Goal: Contribute content: Contribute content

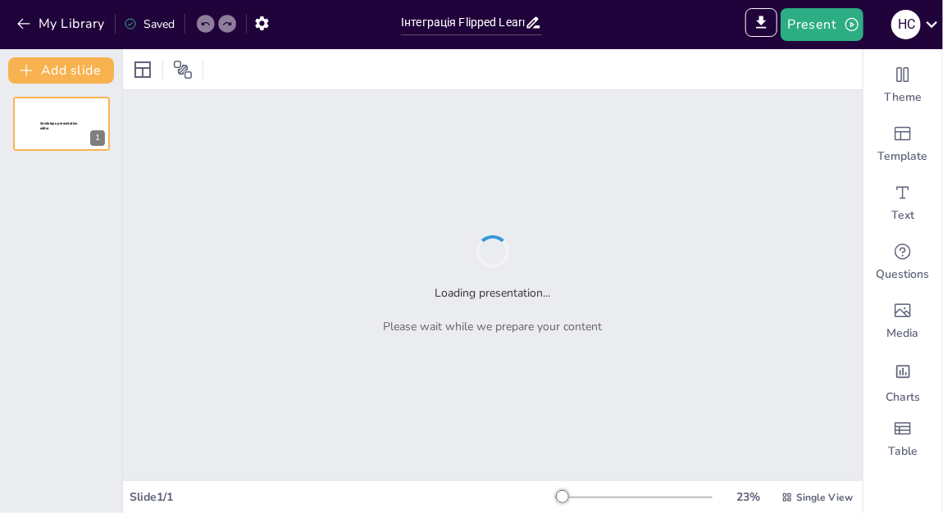
type input "Інтеграція Flipped Learning у навчальний процес: критичне мислення на заняттях …"
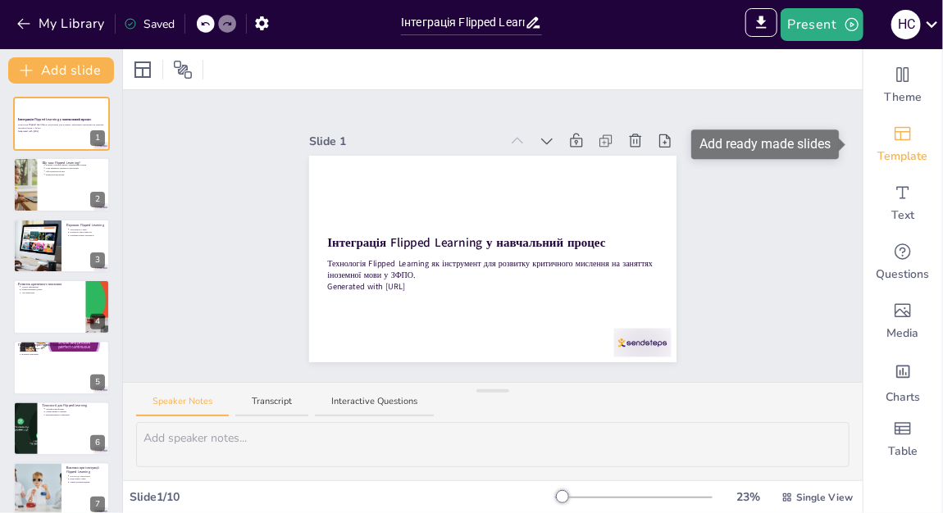
click at [893, 143] on icon "Add ready made slides" at bounding box center [903, 134] width 20 height 20
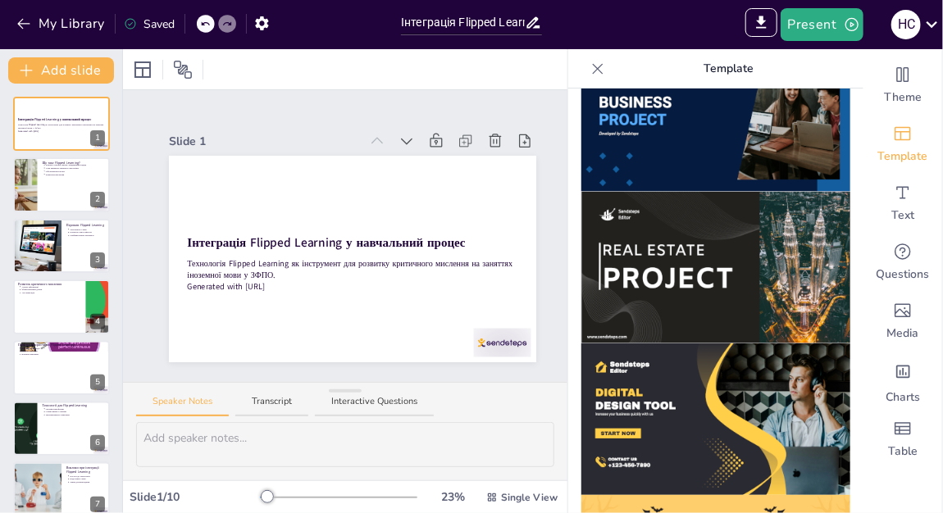
scroll to position [1261, 0]
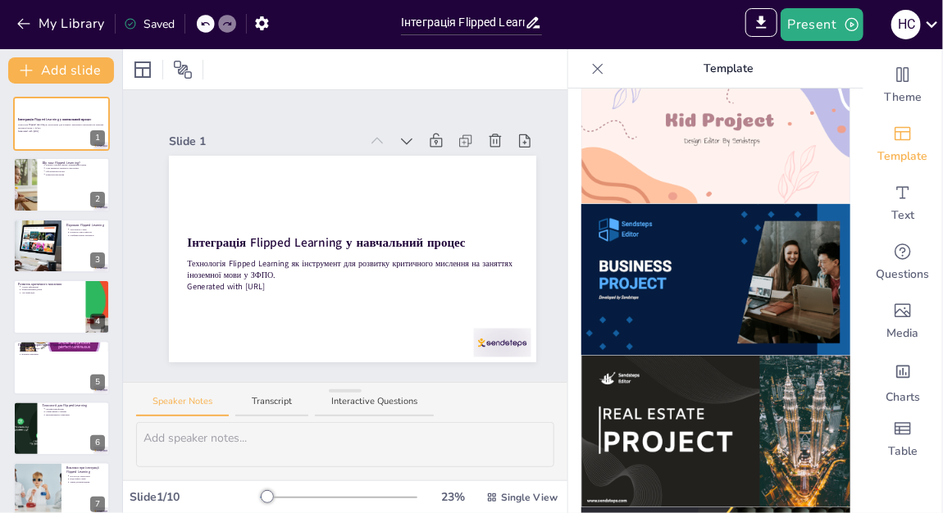
click at [695, 250] on img at bounding box center [715, 280] width 269 height 152
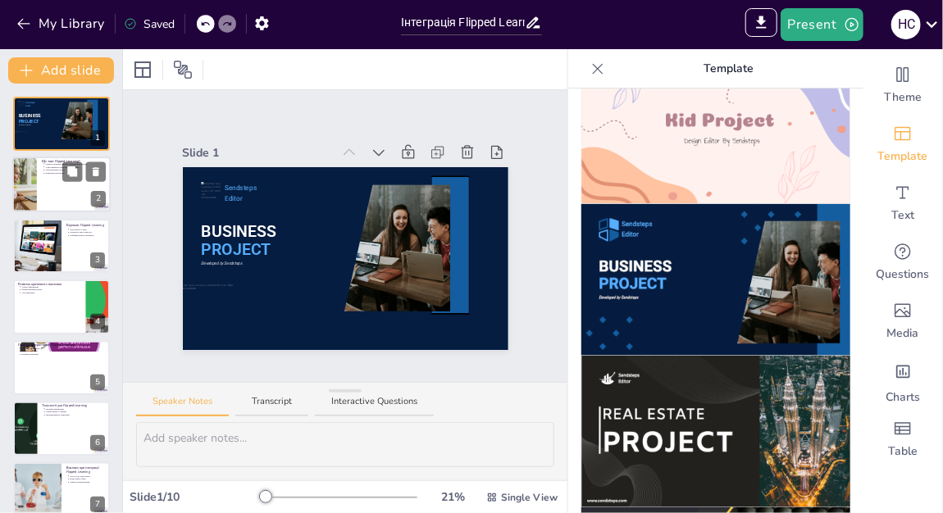
click at [79, 189] on div at bounding box center [61, 185] width 98 height 56
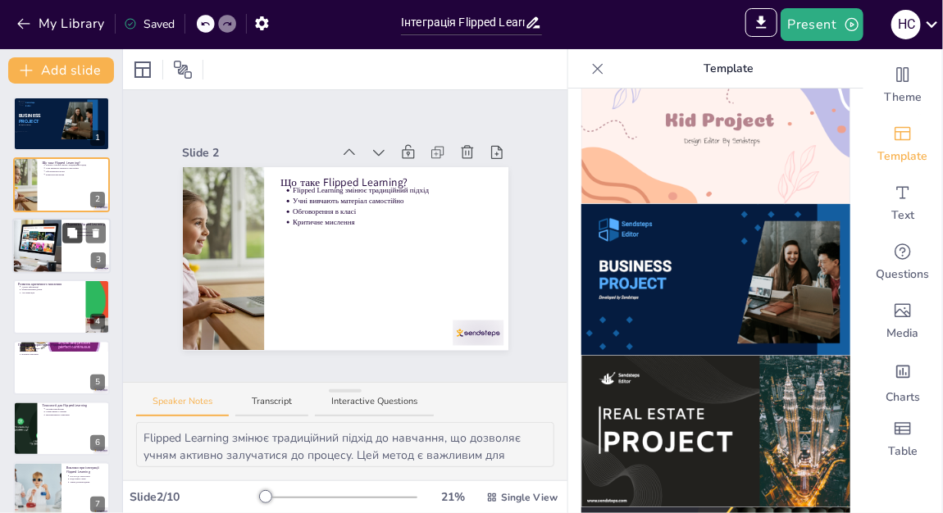
click at [72, 232] on icon at bounding box center [72, 233] width 10 height 10
type textarea "Залученість учнів є ключовою перевагою Flipped Learning, адже активне навчання …"
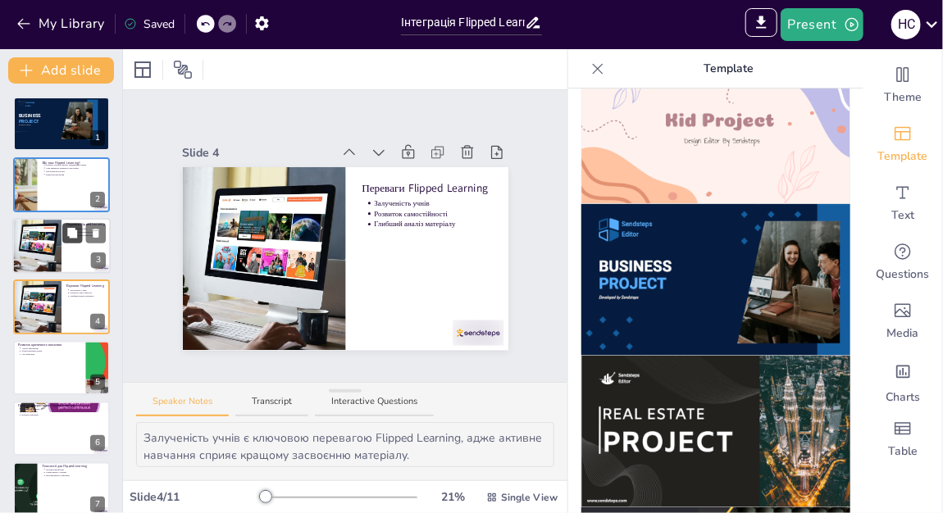
scroll to position [8, 0]
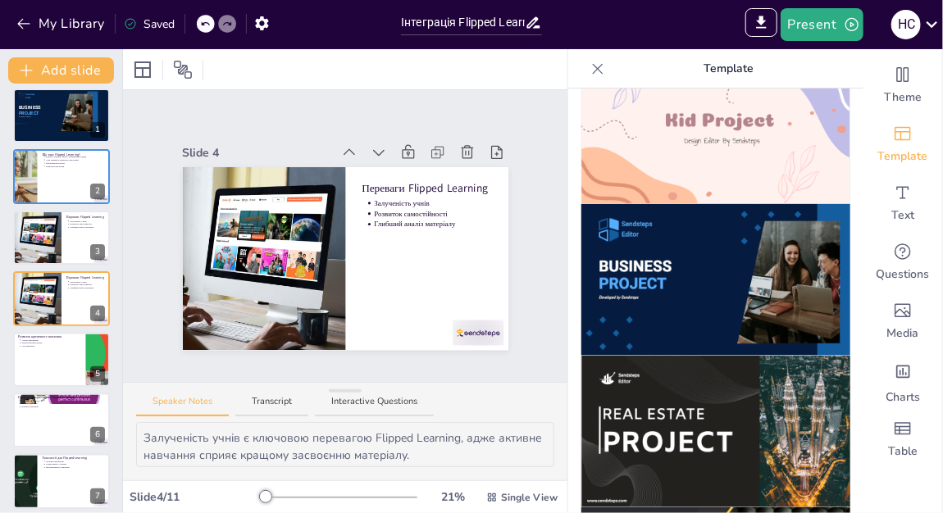
click at [679, 356] on img at bounding box center [715, 432] width 269 height 152
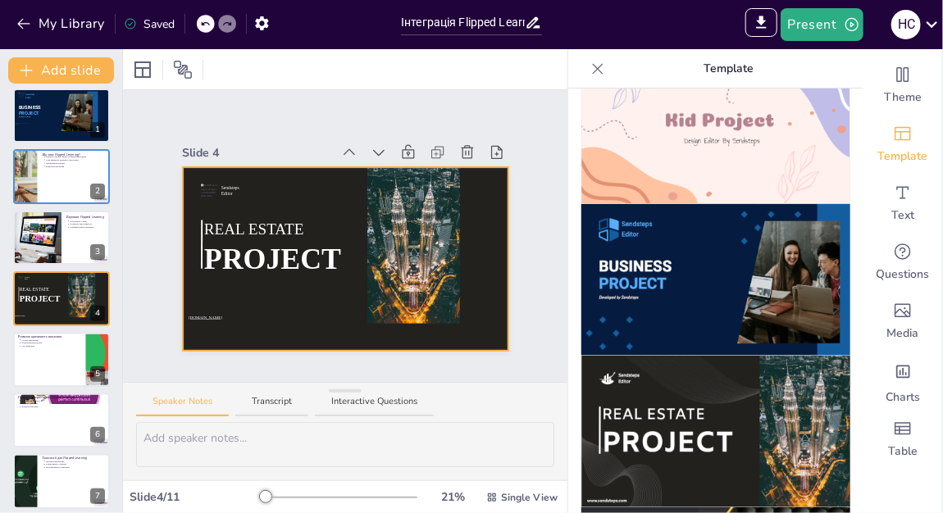
click at [298, 278] on div at bounding box center [345, 258] width 325 height 183
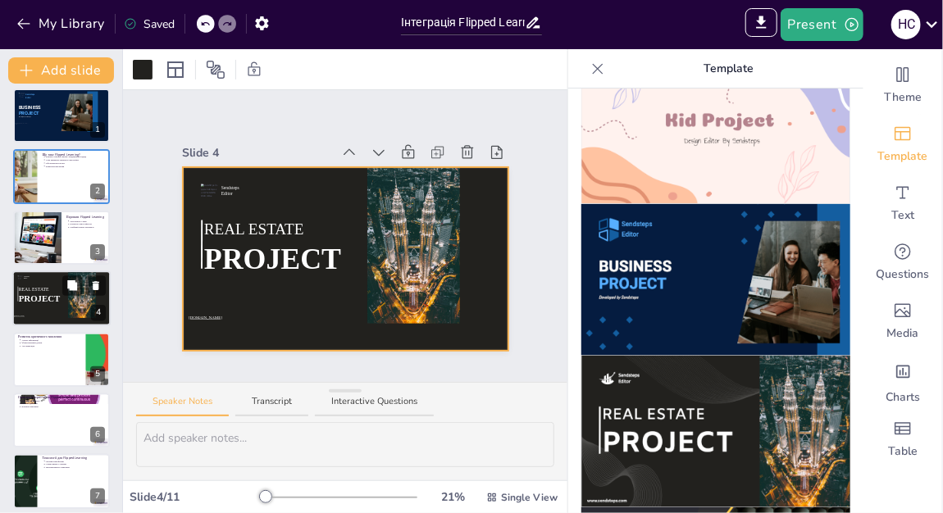
scroll to position [90, 0]
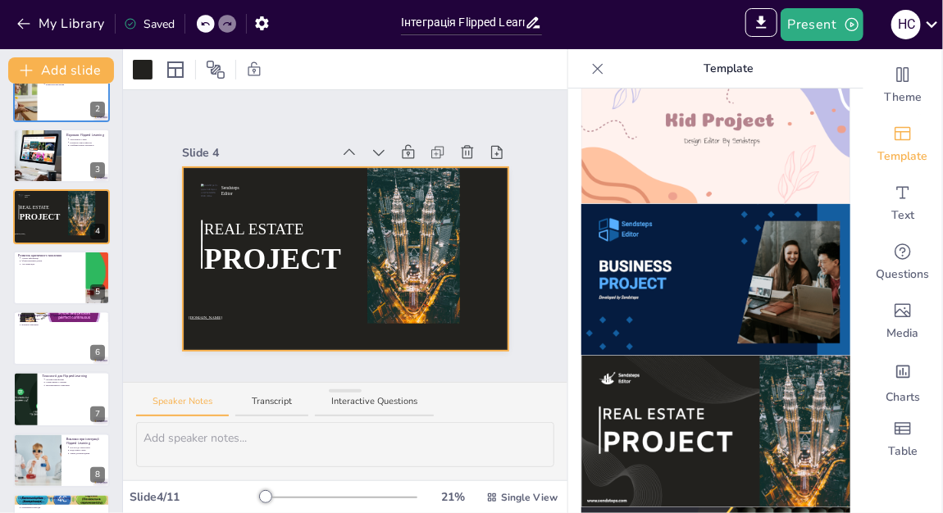
click at [661, 377] on img at bounding box center [715, 432] width 269 height 152
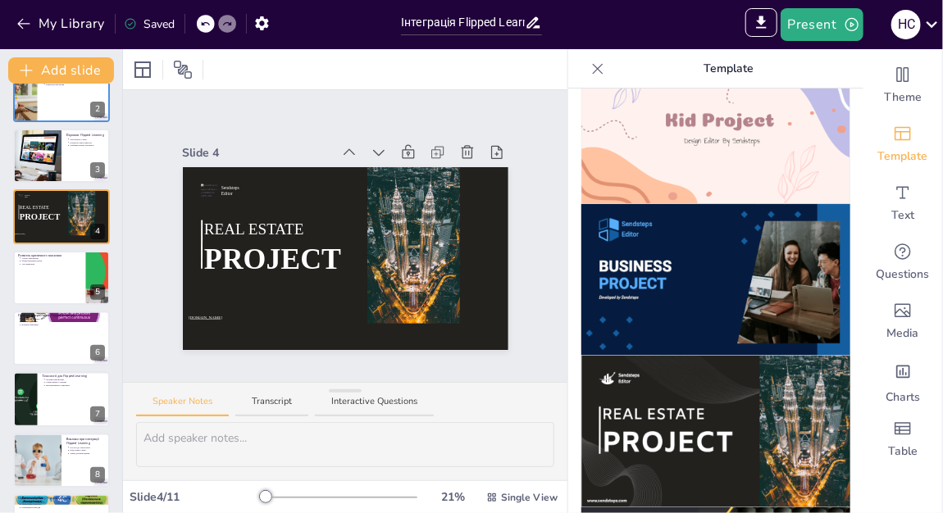
click at [669, 363] on img at bounding box center [715, 432] width 269 height 152
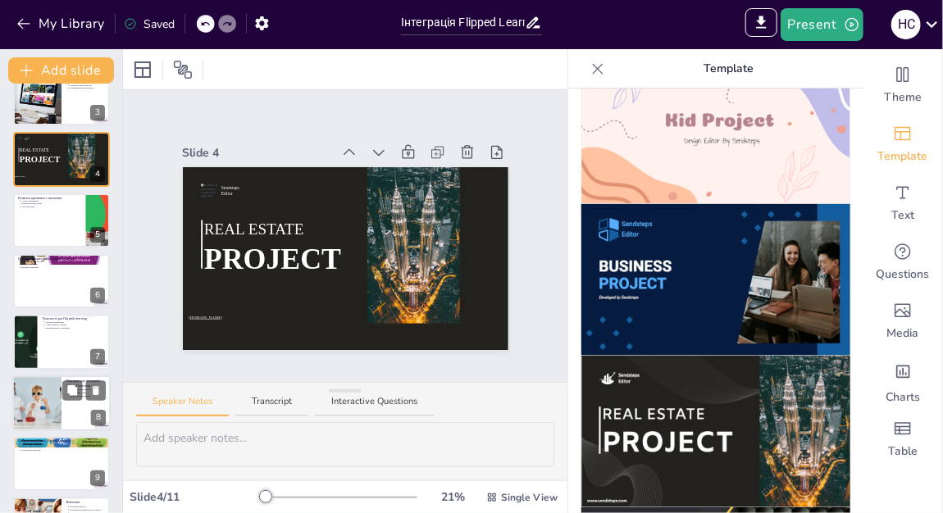
scroll to position [254, 0]
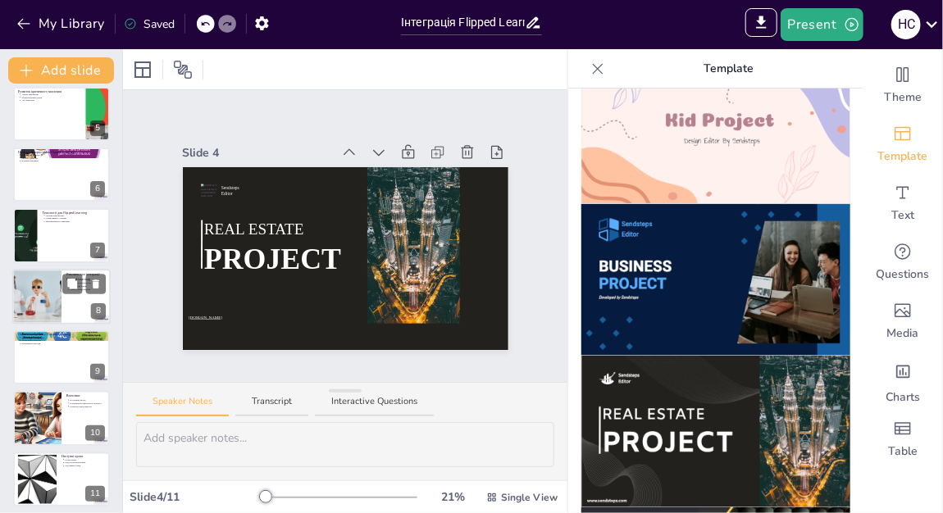
click at [59, 309] on div at bounding box center [37, 297] width 96 height 56
type textarea "Забезпечення доступу до технологій є критично важливим для успішної інтеграції …"
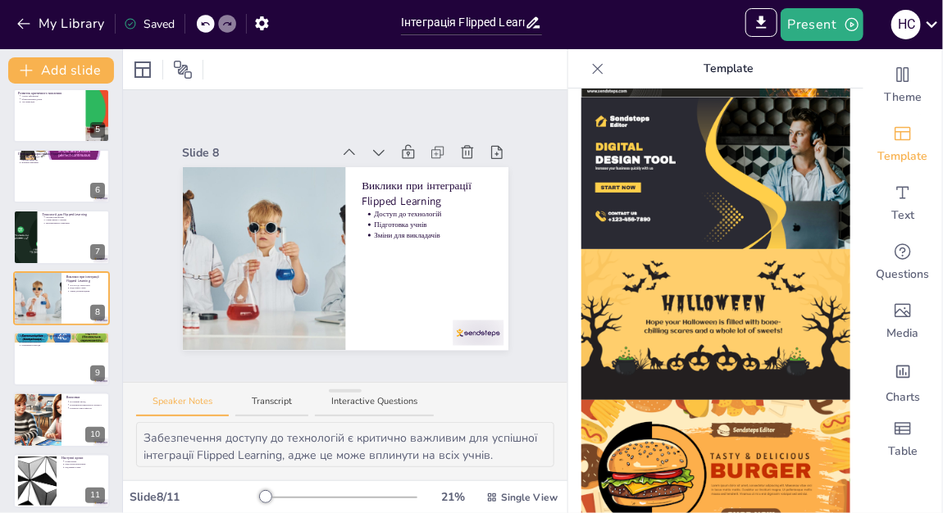
scroll to position [1589, 0]
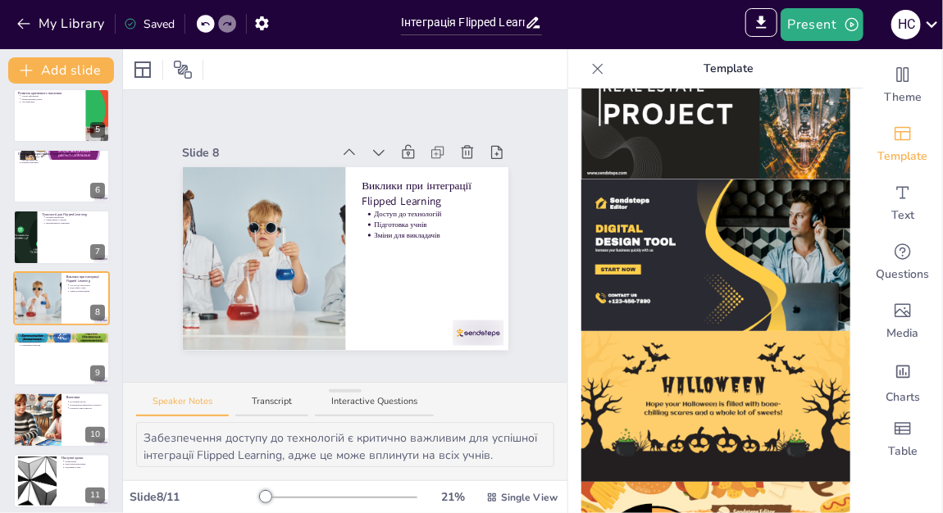
click at [691, 238] on img at bounding box center [715, 256] width 269 height 152
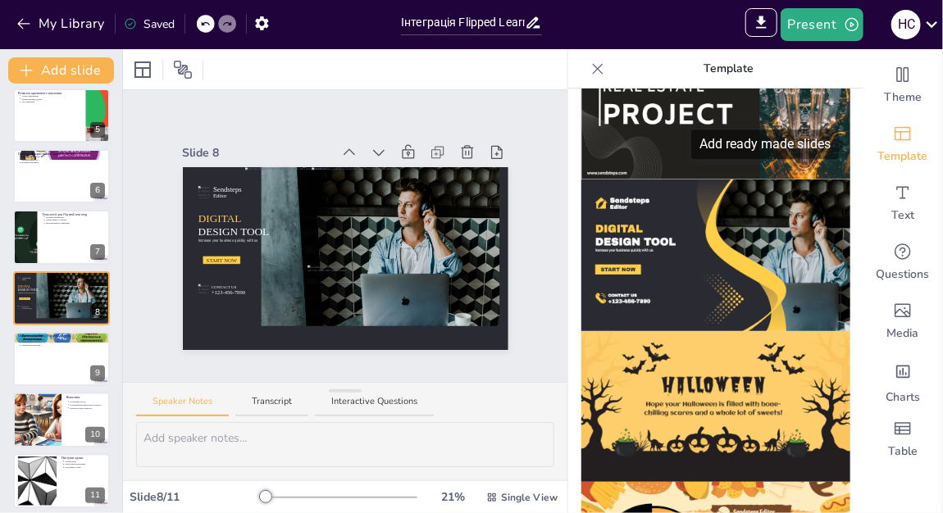
click at [904, 144] on div "Template" at bounding box center [902, 144] width 79 height 59
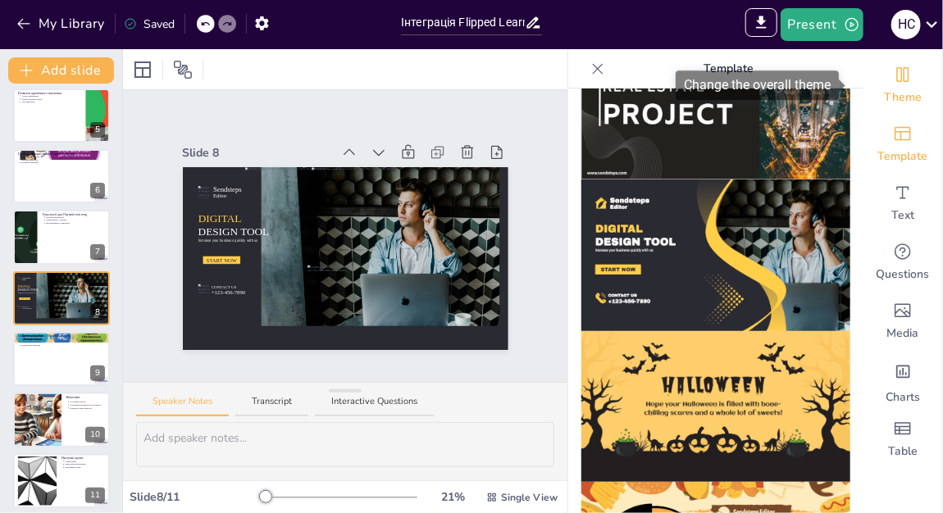
click at [896, 87] on div "Theme" at bounding box center [902, 85] width 79 height 59
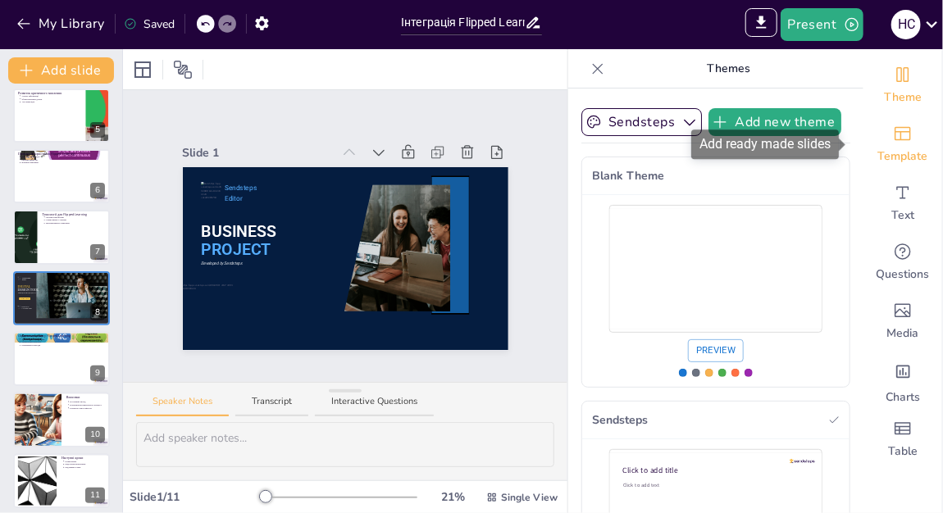
click at [893, 141] on icon "Add ready made slides" at bounding box center [903, 134] width 20 height 20
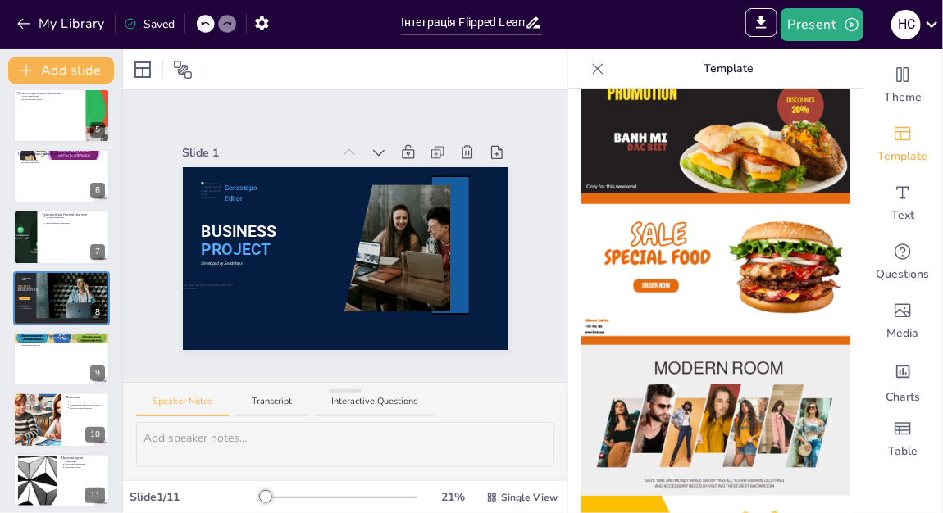
scroll to position [164, 0]
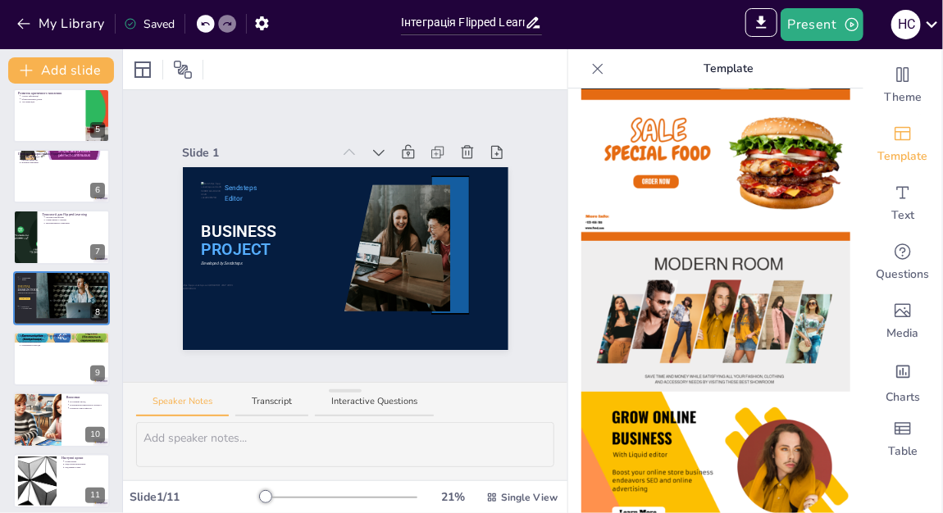
click at [680, 299] on img at bounding box center [715, 317] width 269 height 152
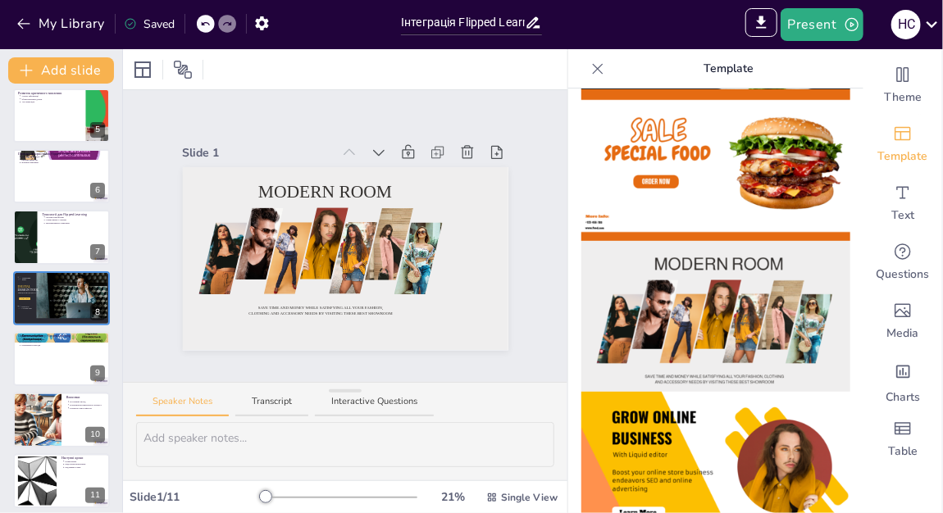
scroll to position [738, 0]
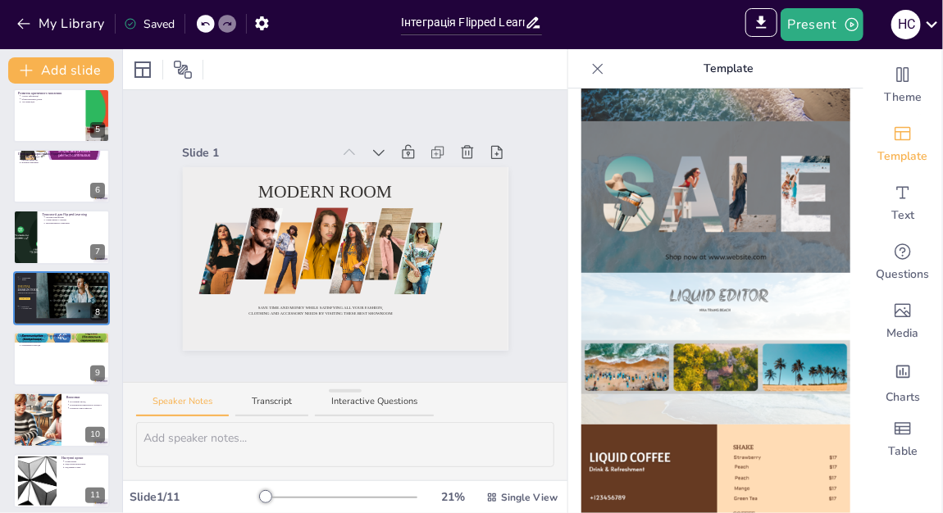
click at [691, 331] on img at bounding box center [715, 349] width 269 height 152
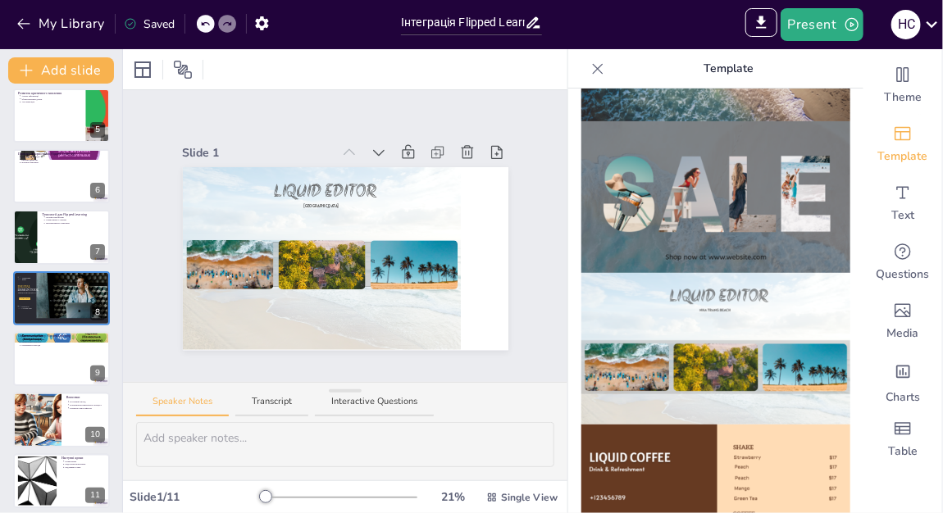
scroll to position [0, 0]
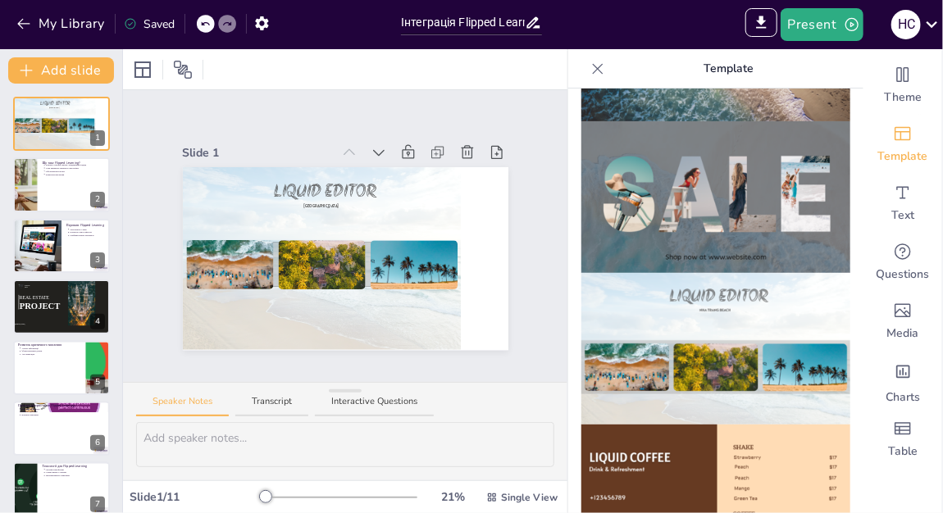
click at [208, 212] on div at bounding box center [322, 246] width 278 height 208
click at [69, 160] on p "Що таке Flipped Learning?" at bounding box center [74, 162] width 64 height 5
type textarea "Flipped Learning змінює традиційний підхід до навчання, що дозволяє учням актив…"
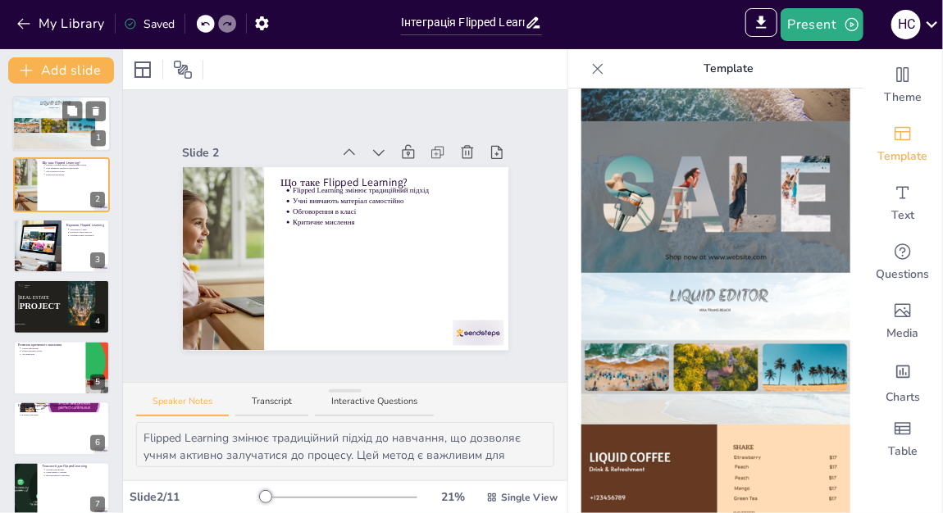
click at [66, 128] on div at bounding box center [54, 119] width 26 height 35
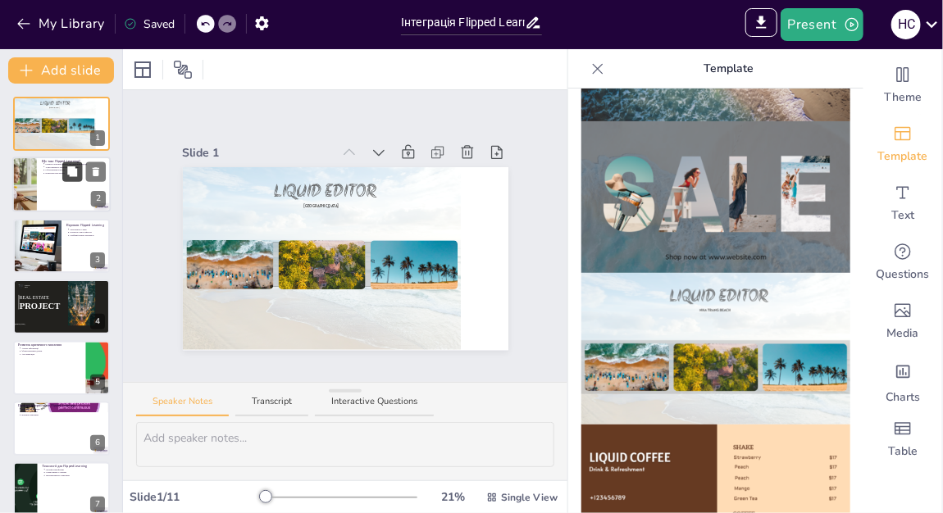
click at [66, 180] on button at bounding box center [72, 172] width 20 height 20
type textarea "Flipped Learning змінює традиційний підхід до навчання, що дозволяє учням актив…"
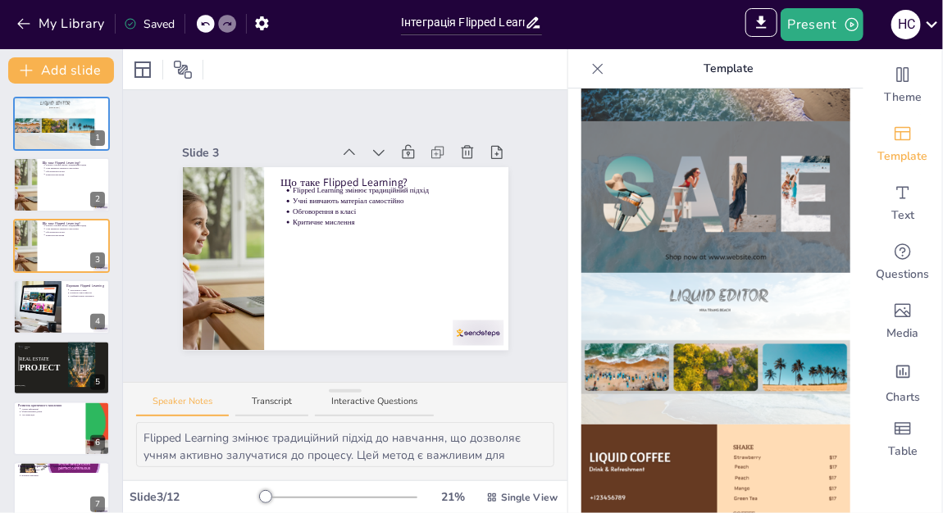
click at [589, 67] on icon at bounding box center [597, 69] width 16 height 16
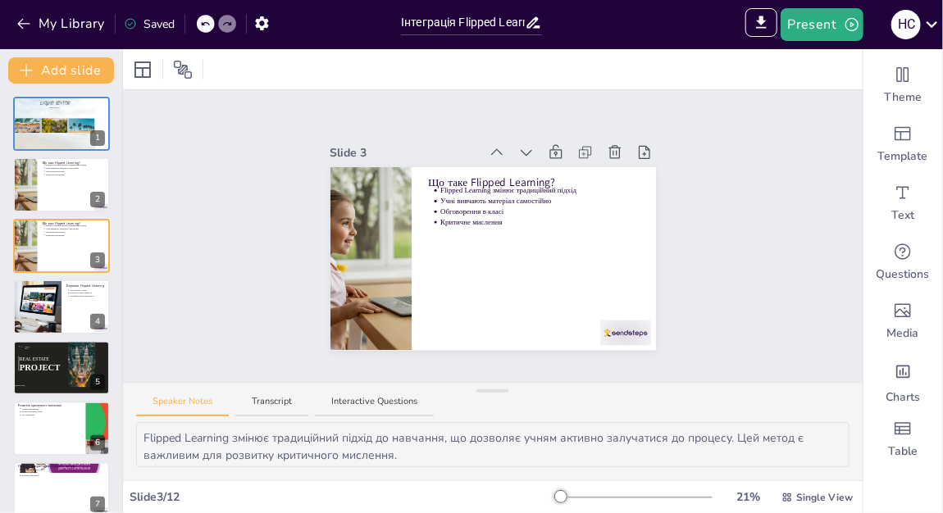
click at [767, 196] on div "Slide 1 LIQUID EDITOR NHA TRANG BEACH Slide 2 Що таке Flipped Learning? Flipped…" at bounding box center [492, 236] width 739 height 292
click at [521, 150] on icon at bounding box center [526, 153] width 11 height 7
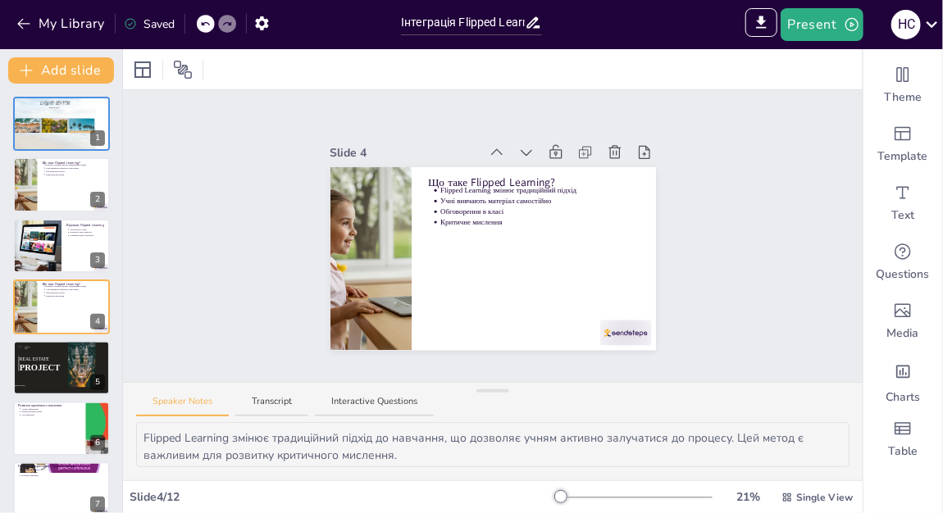
click at [521, 150] on icon at bounding box center [526, 153] width 11 height 7
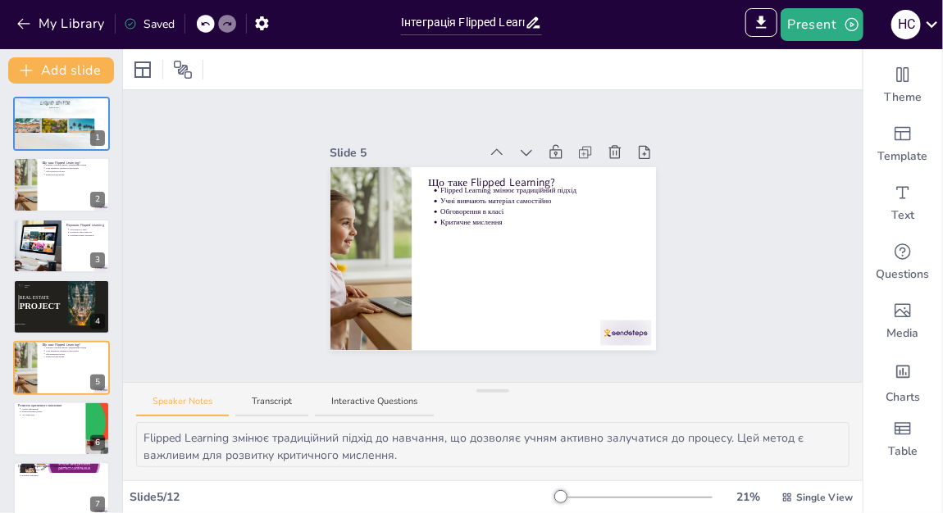
click at [521, 150] on icon at bounding box center [526, 153] width 11 height 7
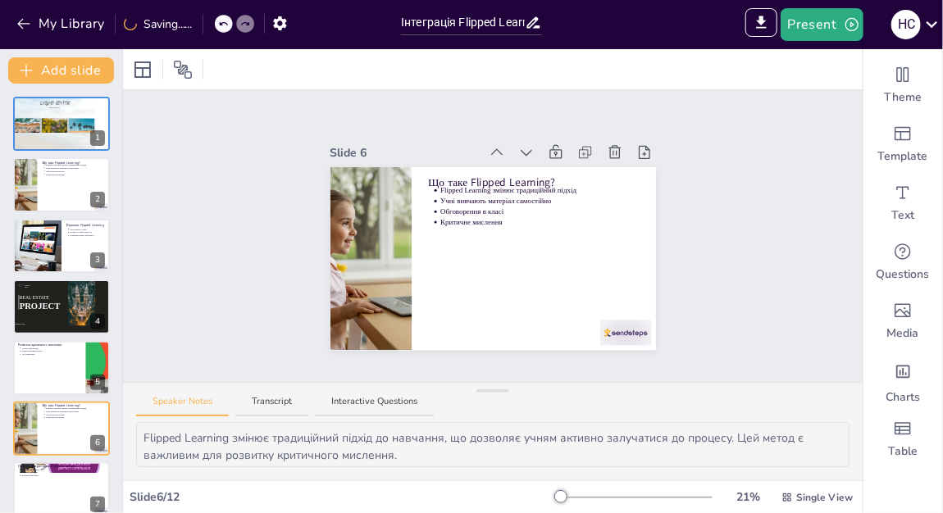
click at [521, 150] on icon at bounding box center [526, 153] width 11 height 7
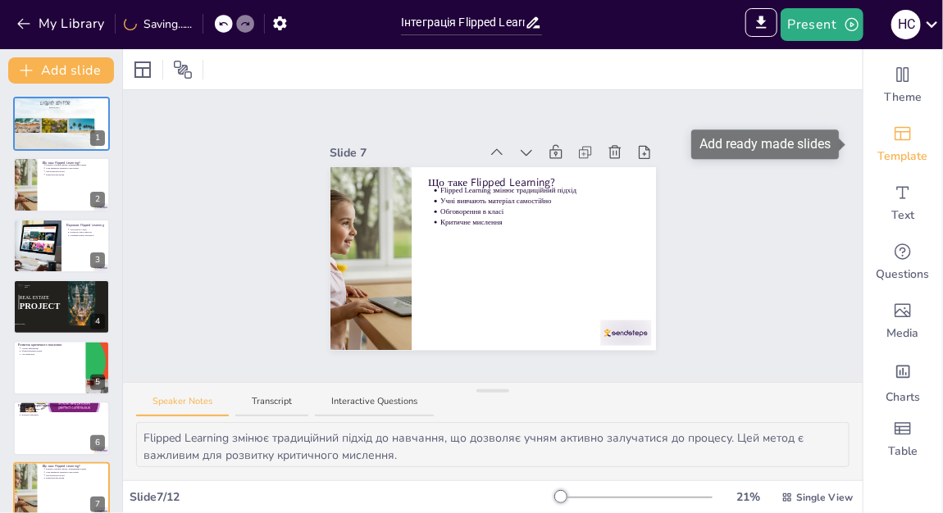
click at [893, 135] on icon "Add ready made slides" at bounding box center [903, 134] width 20 height 20
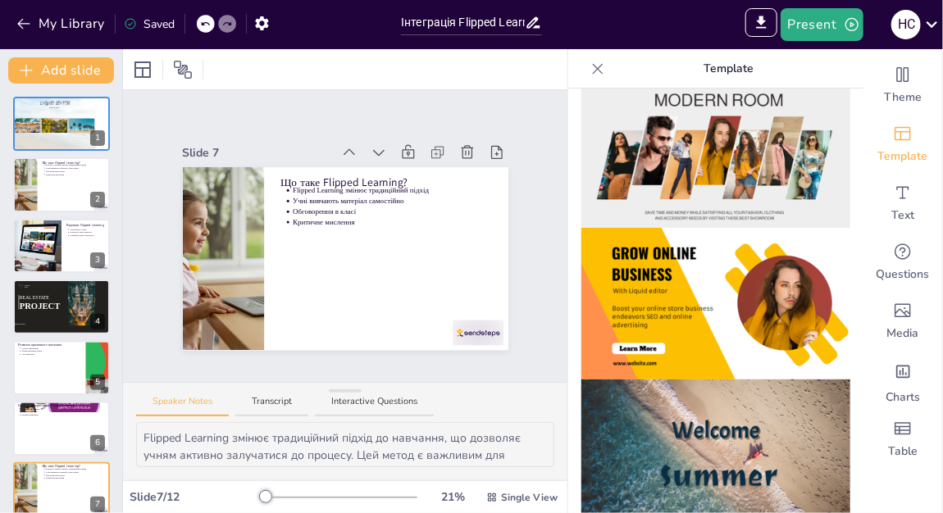
scroll to position [492, 0]
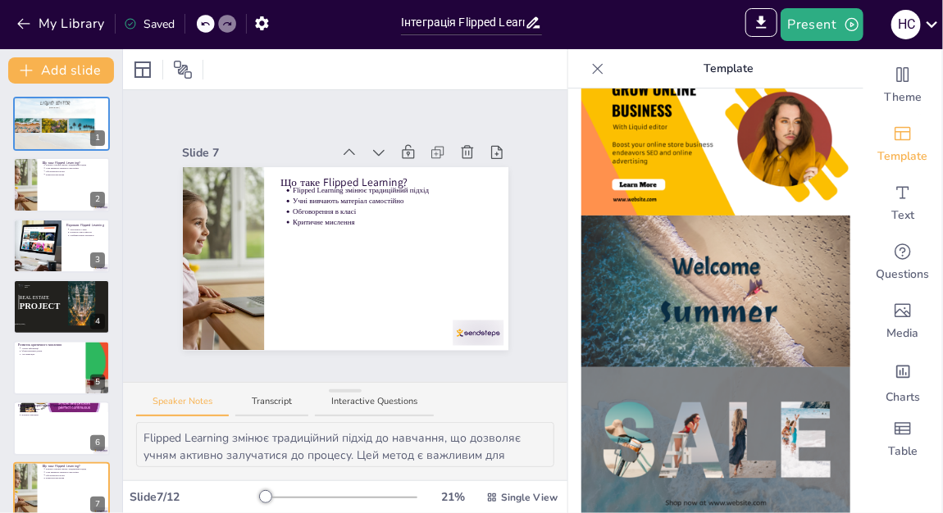
click at [774, 326] on img at bounding box center [715, 292] width 269 height 152
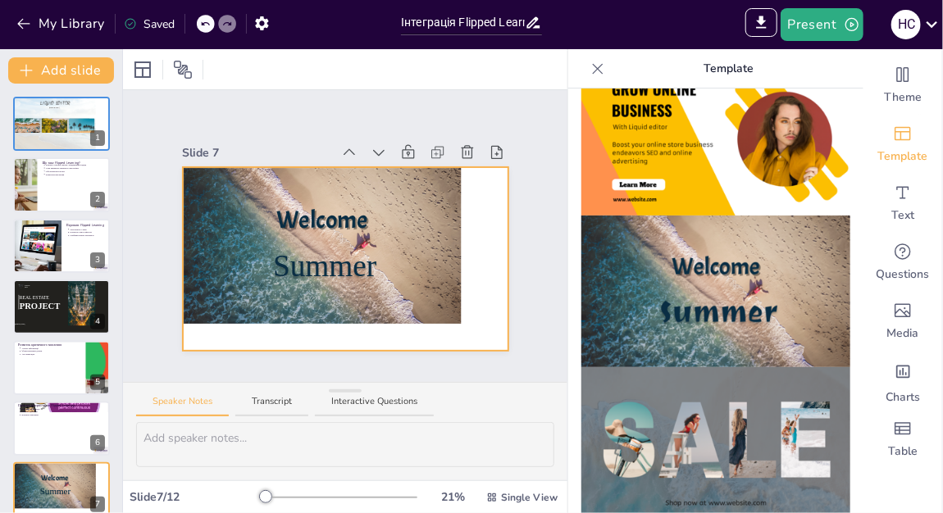
click at [396, 223] on div at bounding box center [321, 245] width 279 height 157
click at [196, 67] on icon at bounding box center [204, 69] width 16 height 16
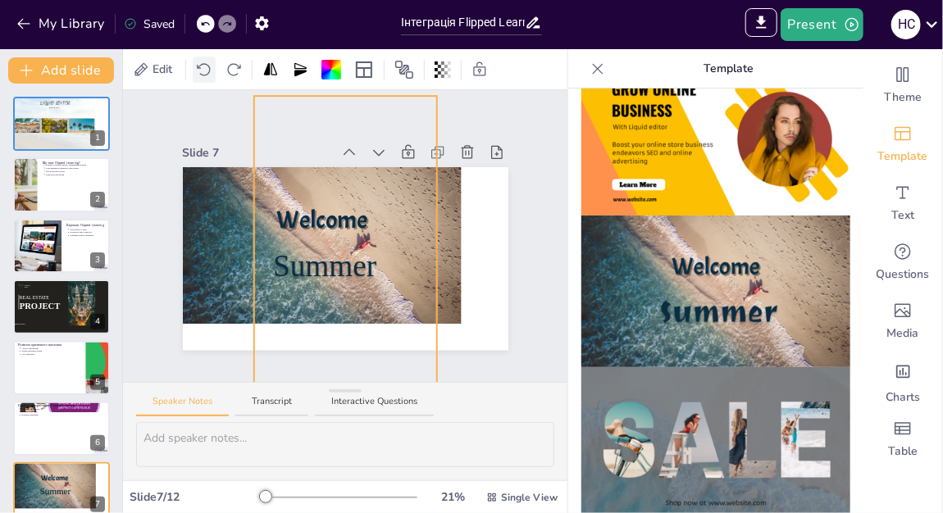
click at [196, 67] on icon at bounding box center [204, 69] width 16 height 16
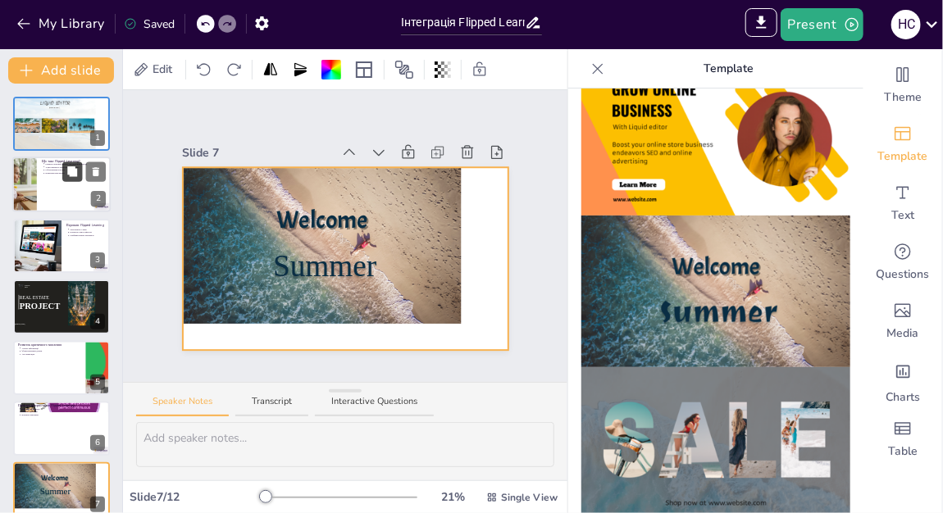
click at [71, 168] on icon at bounding box center [72, 172] width 10 height 10
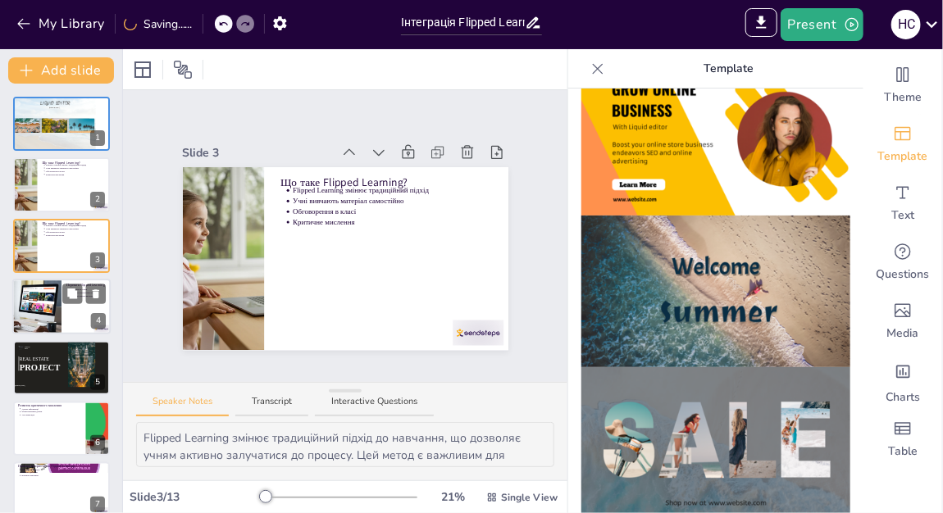
click at [49, 286] on div at bounding box center [36, 307] width 83 height 56
type textarea "Залученість учнів є ключовою перевагою Flipped Learning, адже активне навчання …"
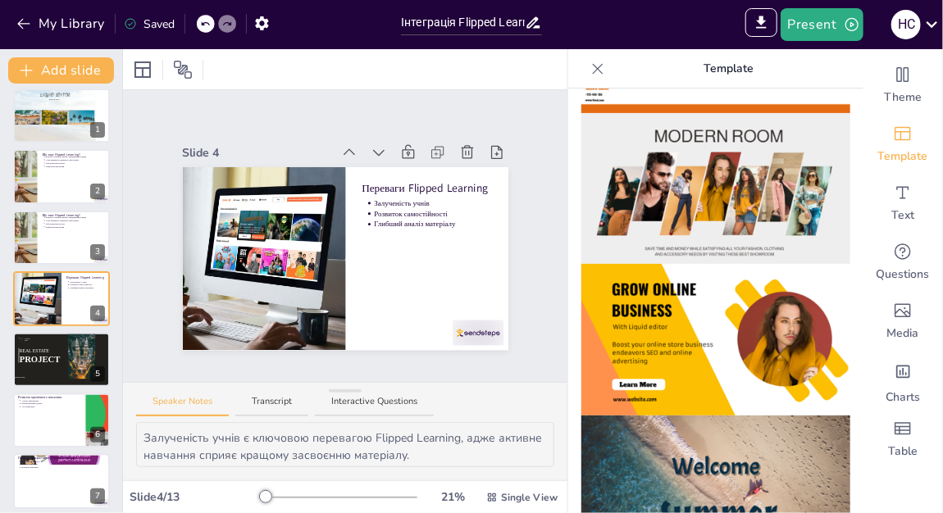
scroll to position [246, 0]
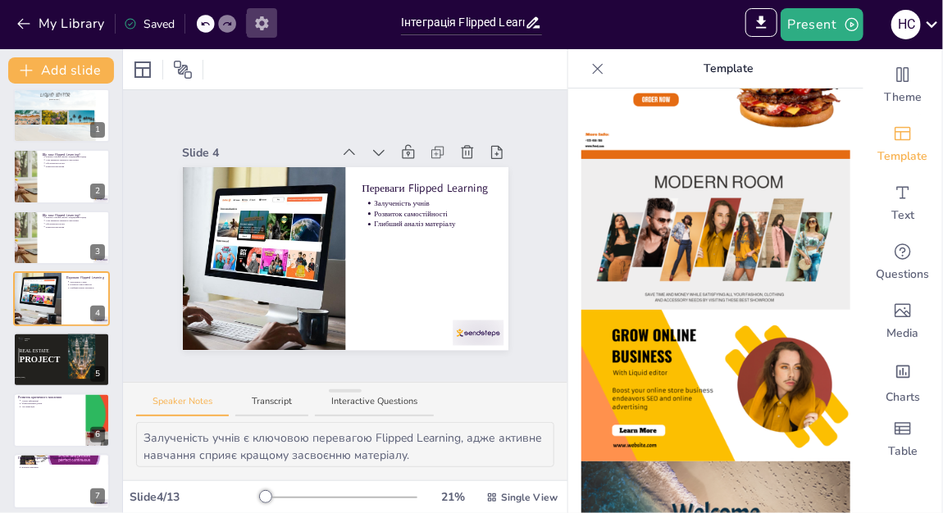
click at [259, 19] on icon "button" at bounding box center [261, 23] width 13 height 14
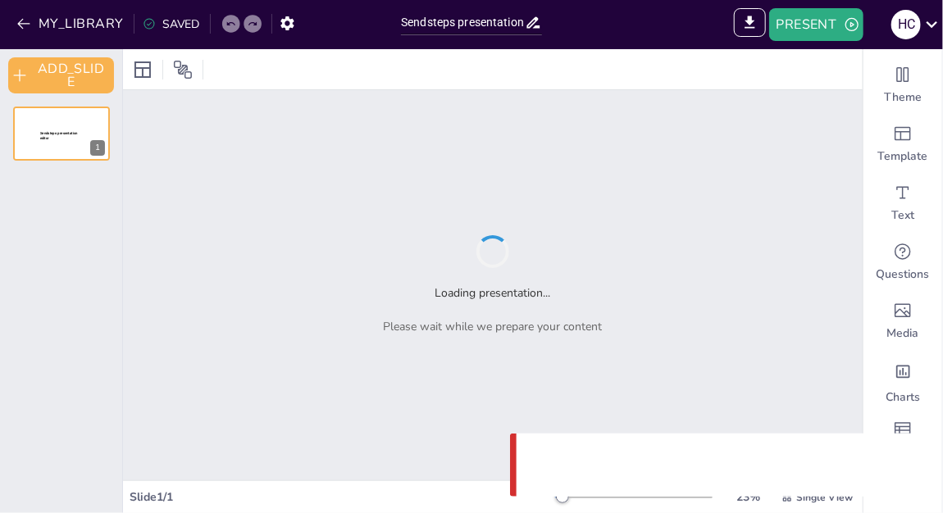
type input "Sendsteps presentation"
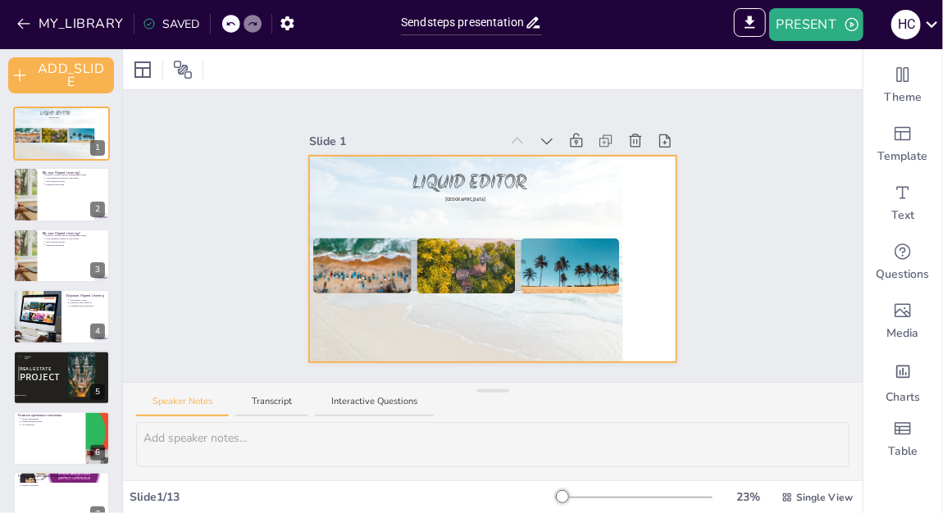
click at [643, 212] on div at bounding box center [492, 259] width 367 height 207
click at [539, 133] on icon at bounding box center [547, 141] width 16 height 16
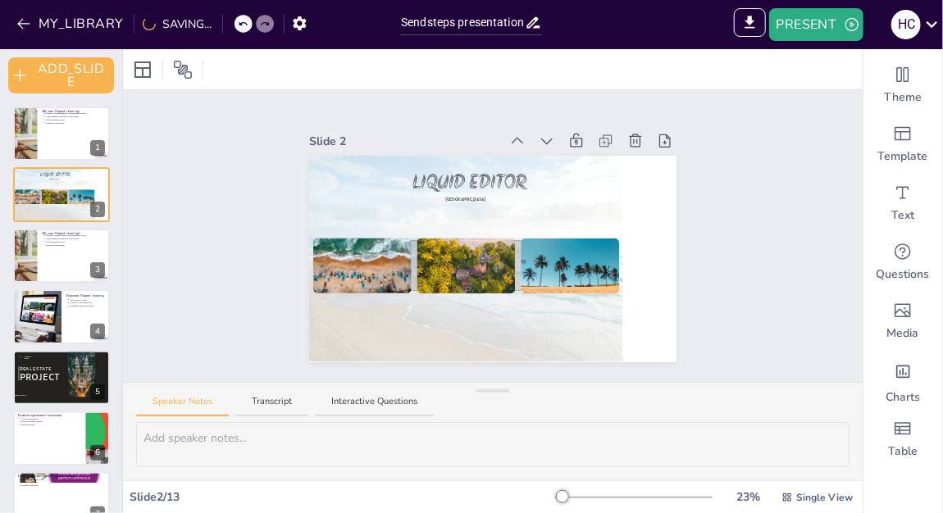
click at [539, 133] on icon at bounding box center [547, 141] width 16 height 16
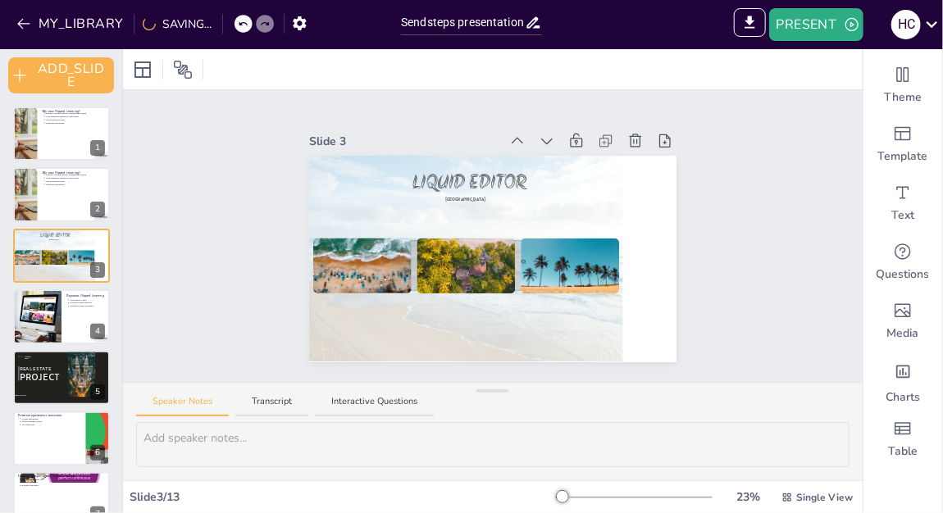
click at [539, 133] on icon at bounding box center [547, 141] width 16 height 16
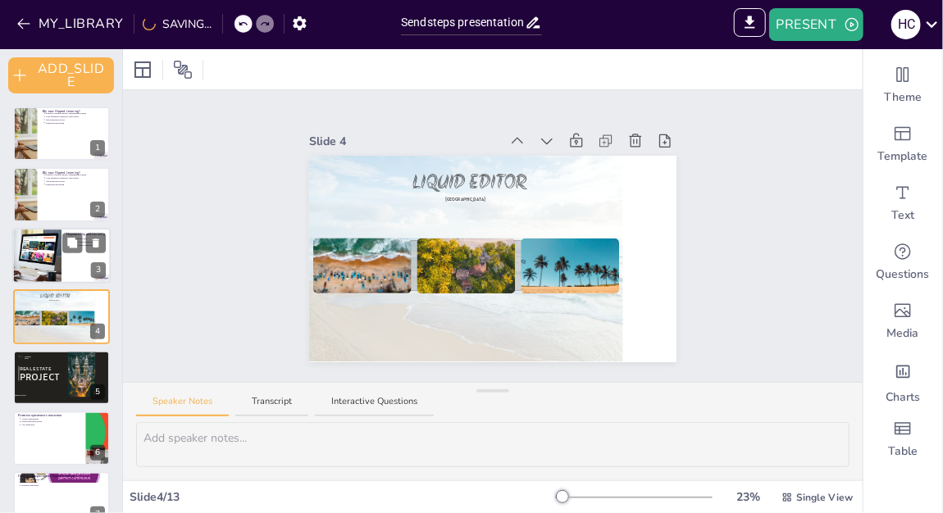
click at [78, 275] on div at bounding box center [61, 256] width 98 height 56
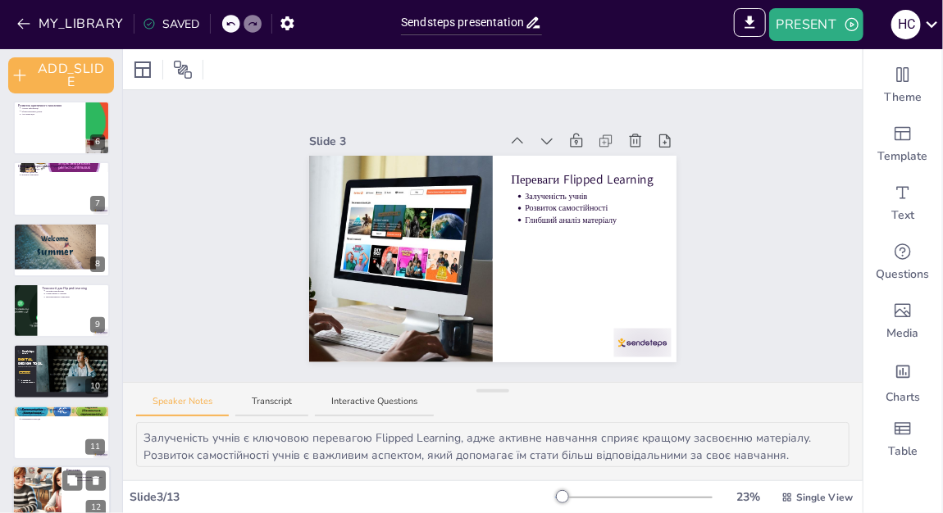
scroll to position [393, 0]
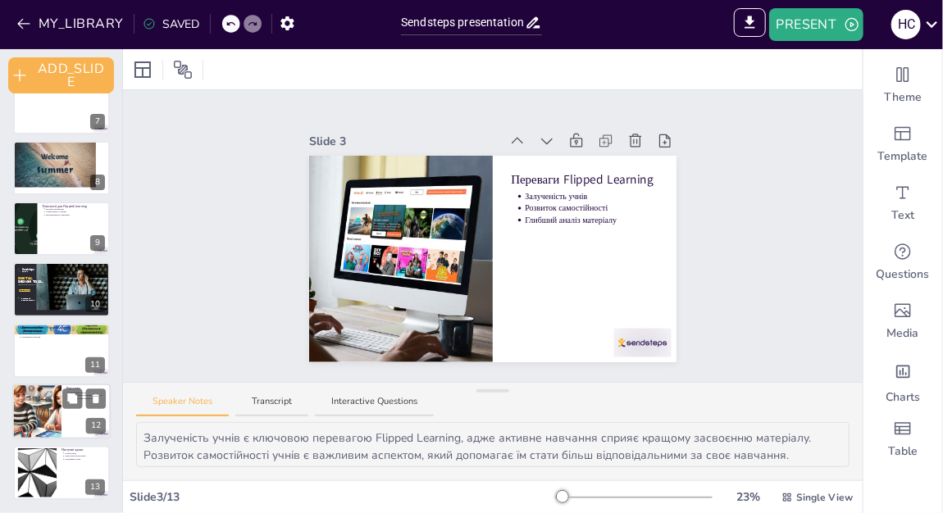
click at [42, 416] on div at bounding box center [37, 412] width 106 height 56
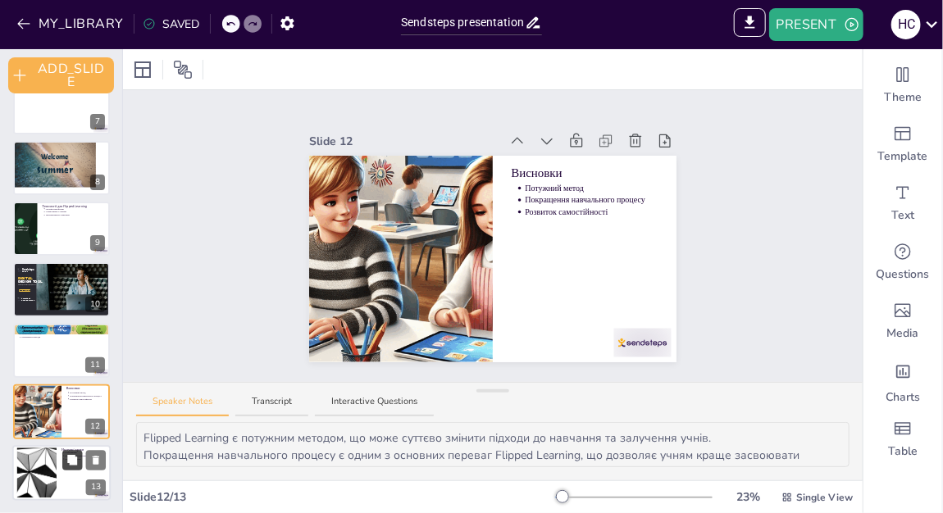
click at [71, 457] on icon at bounding box center [72, 460] width 10 height 10
type textarea "Планування є критично важливим етапом для успішної інтеграції Flipped Learning …"
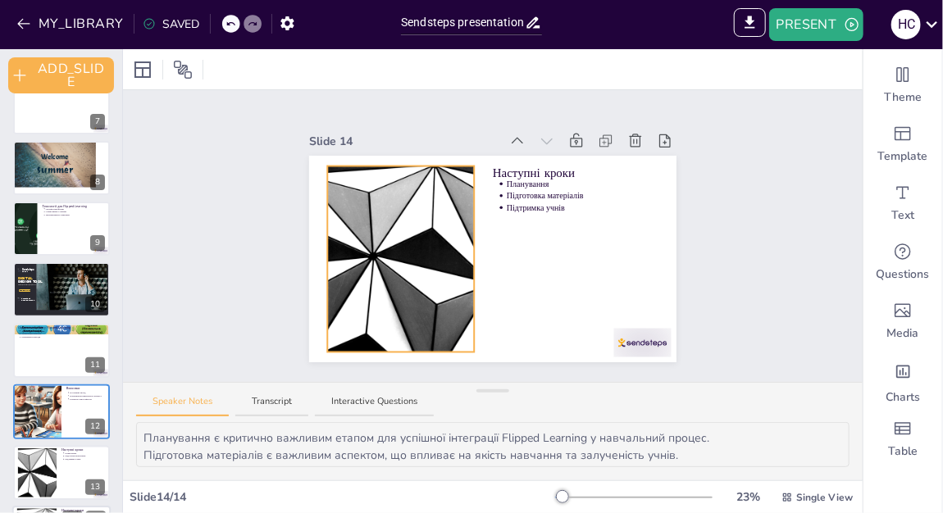
scroll to position [453, 0]
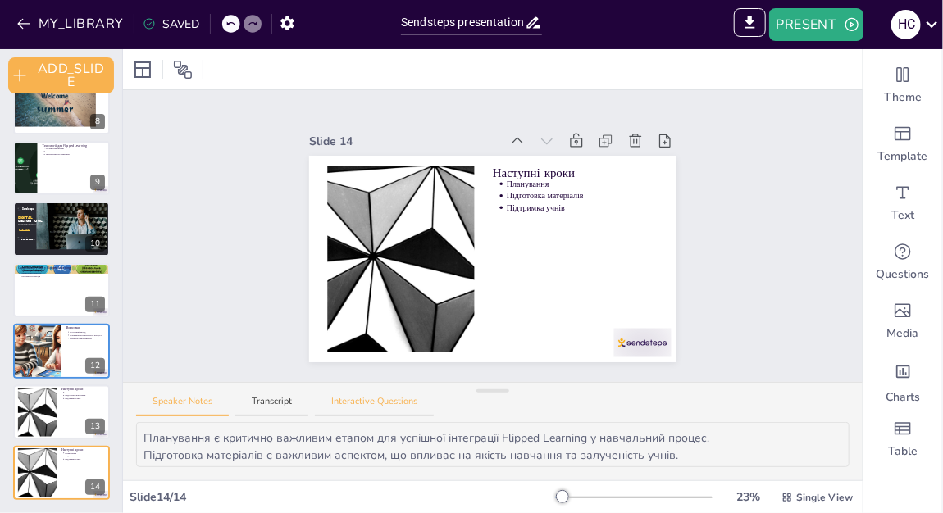
click at [368, 398] on button "Interactive Questions" at bounding box center [374, 406] width 119 height 22
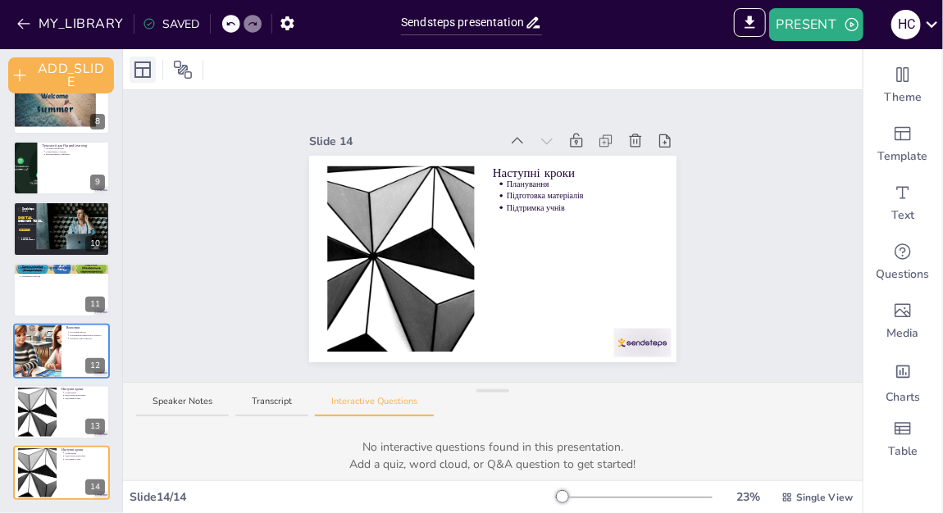
click at [146, 72] on icon at bounding box center [143, 70] width 20 height 20
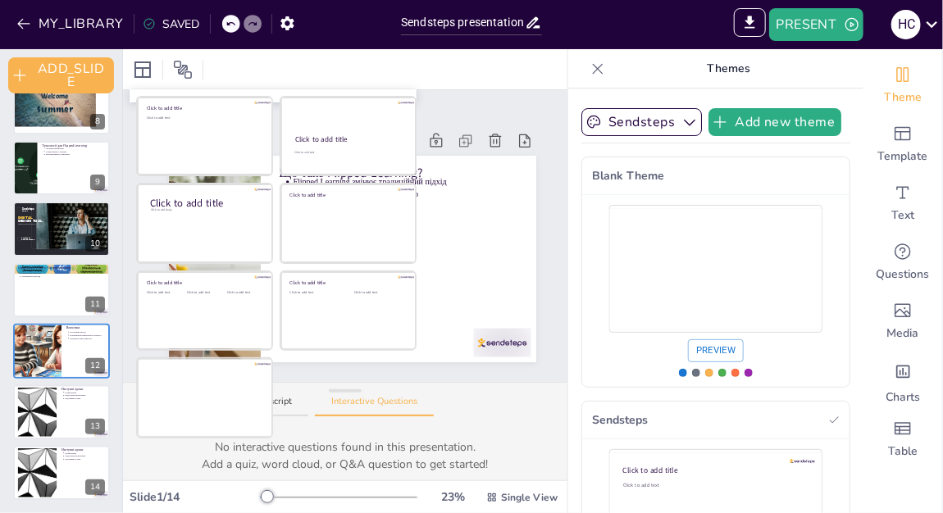
click at [160, 62] on div at bounding box center [167, 70] width 74 height 26
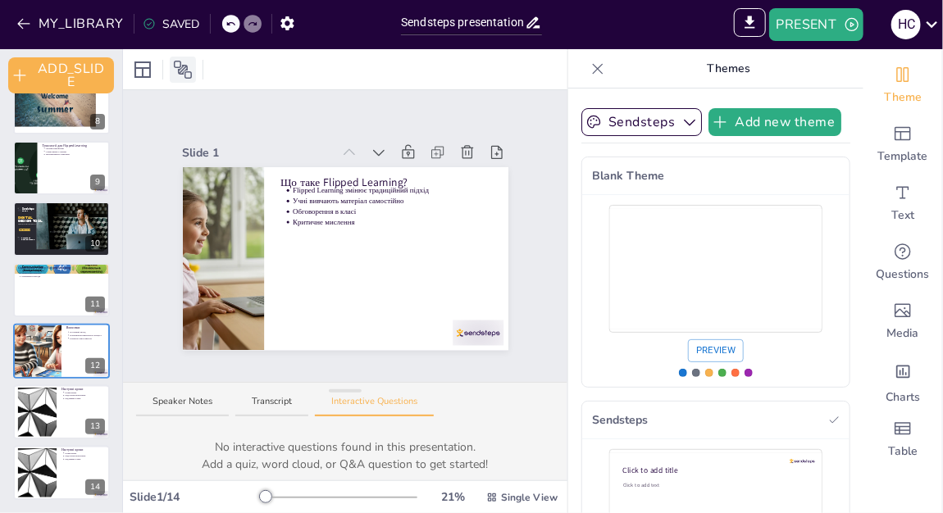
click at [187, 69] on icon at bounding box center [183, 70] width 18 height 18
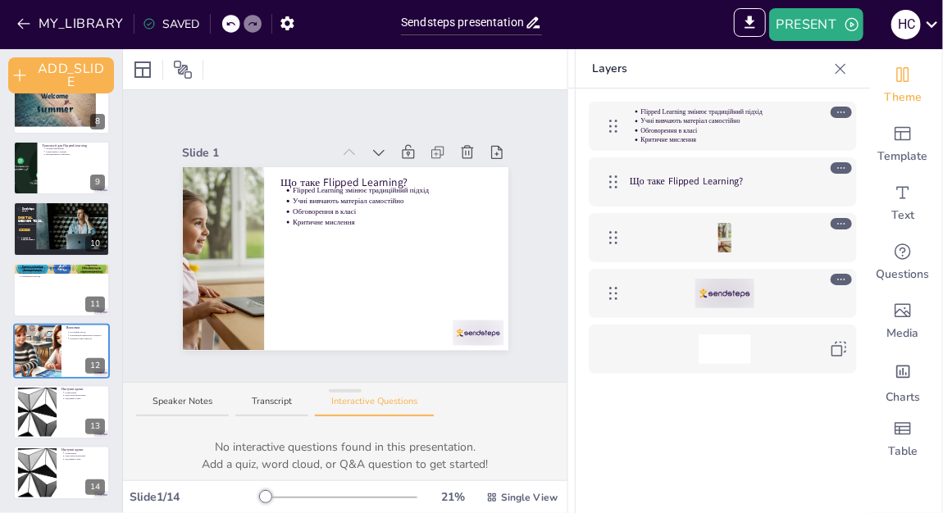
click at [507, 310] on div "Slide 1 Що таке Flipped Learning? Flipped Learning змінює традиційний підхід Уч…" at bounding box center [345, 235] width 417 height 229
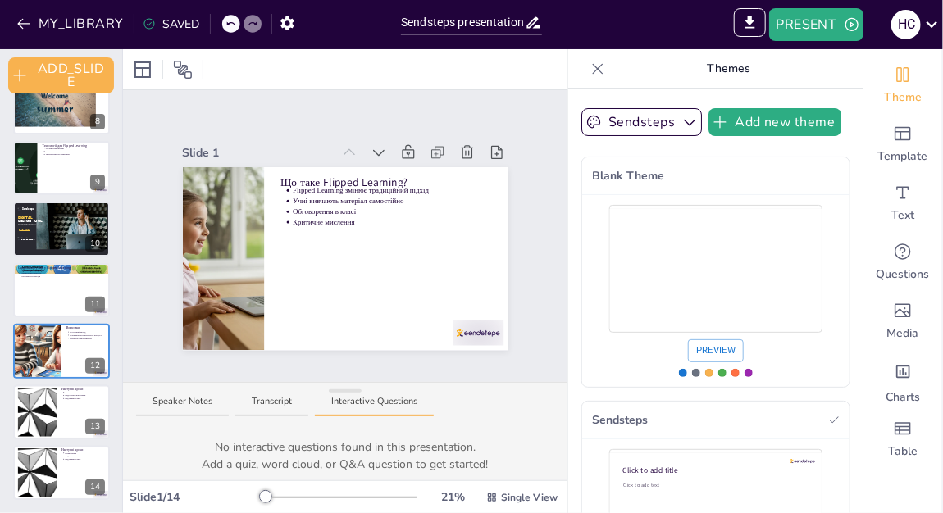
click at [418, 413] on button "Interactive Questions" at bounding box center [374, 406] width 119 height 22
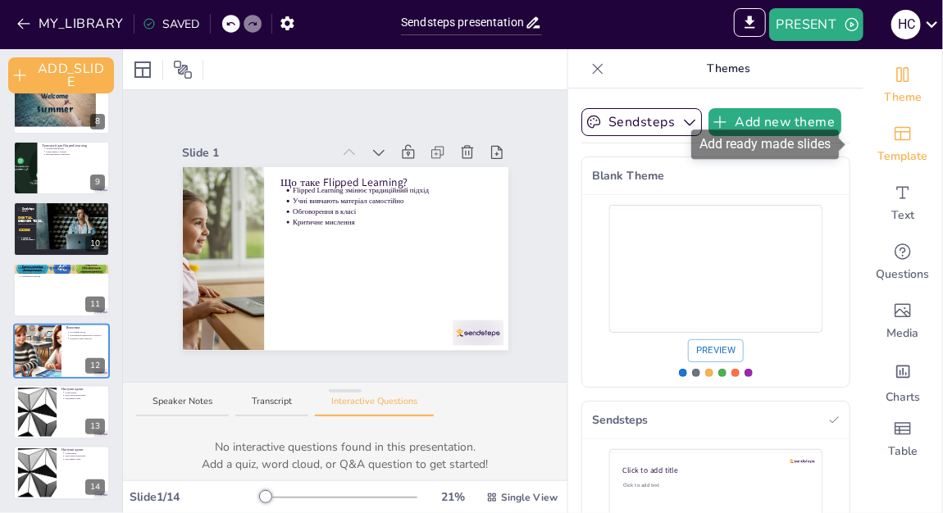
click at [893, 125] on icon "Add ready made slides" at bounding box center [903, 134] width 20 height 20
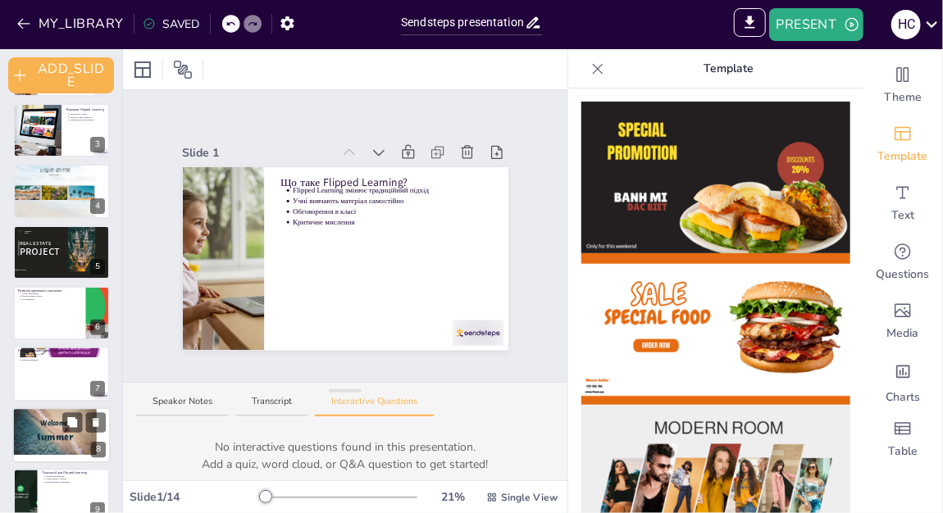
scroll to position [0, 0]
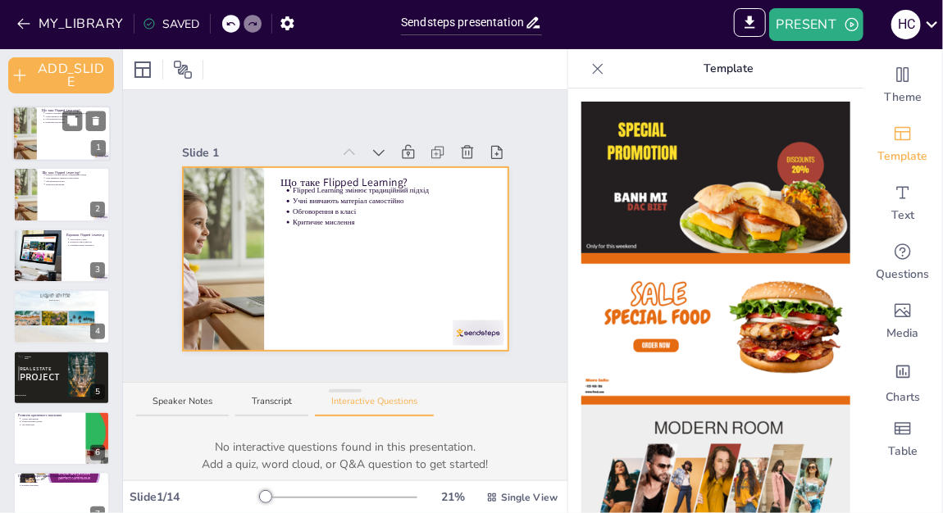
click at [45, 146] on div at bounding box center [61, 134] width 98 height 56
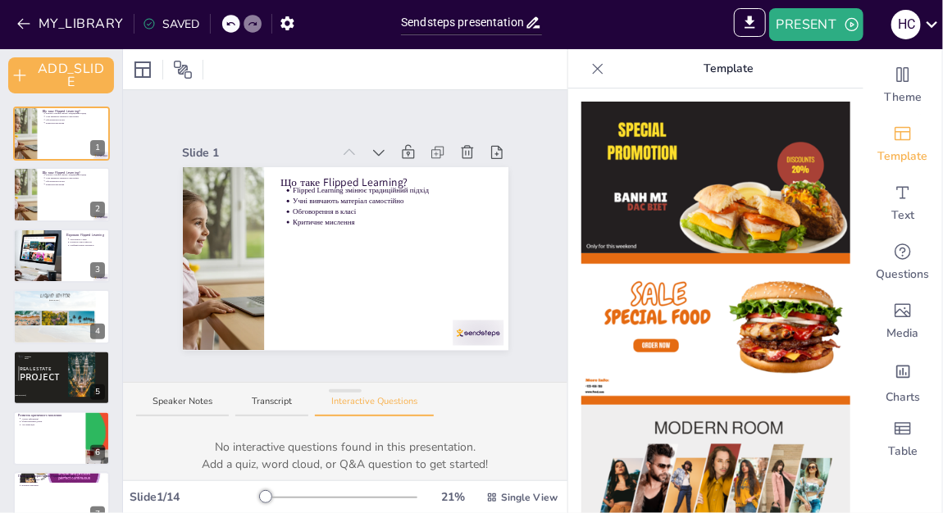
click at [485, 79] on div at bounding box center [345, 69] width 444 height 40
click at [902, 140] on div "Template" at bounding box center [902, 144] width 79 height 59
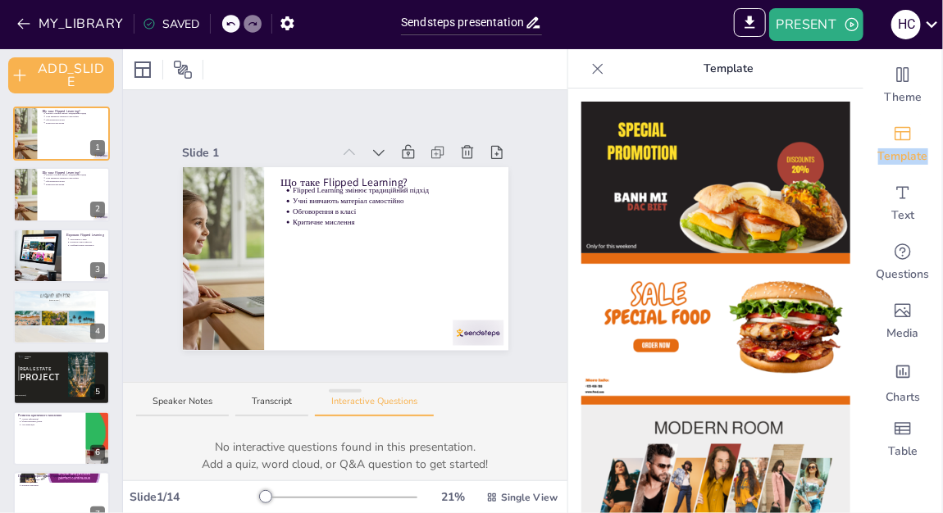
click at [612, 214] on img at bounding box center [715, 178] width 269 height 152
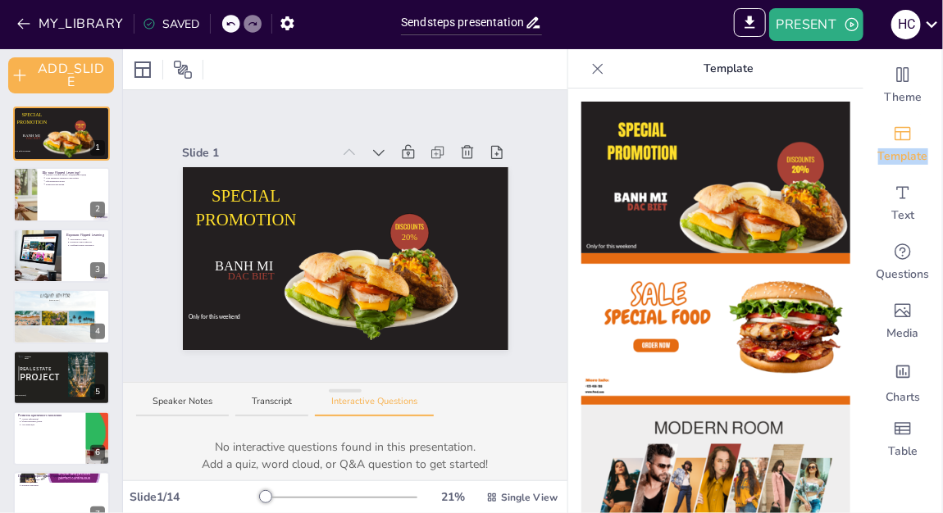
click at [626, 308] on img at bounding box center [715, 329] width 269 height 152
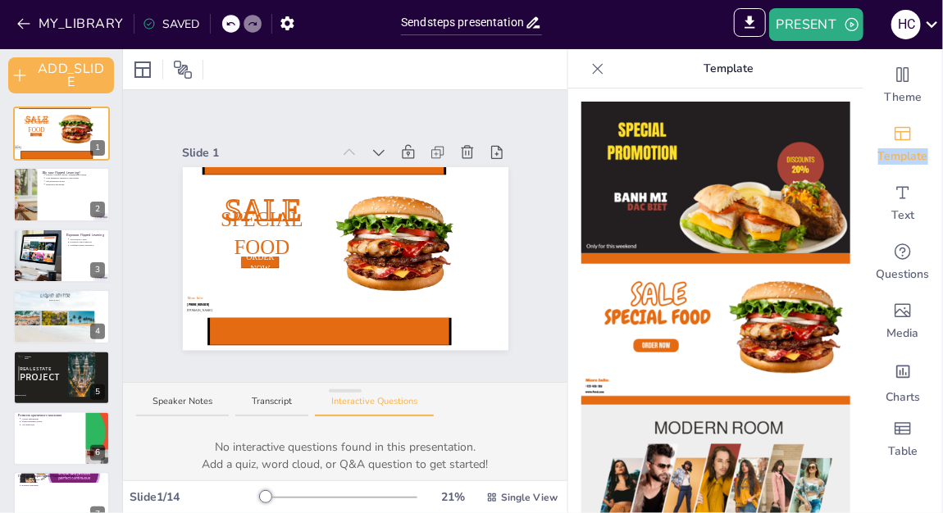
click at [635, 426] on img at bounding box center [715, 481] width 269 height 152
